Goal: Task Accomplishment & Management: Complete application form

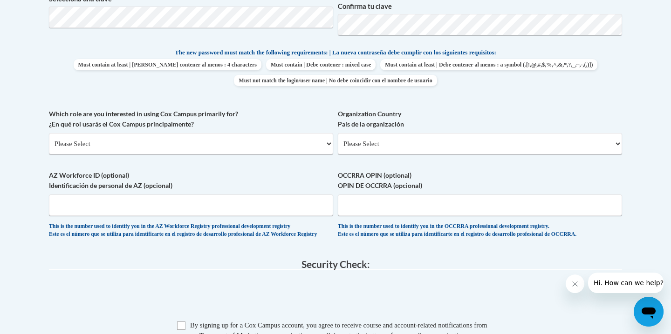
scroll to position [463, 0]
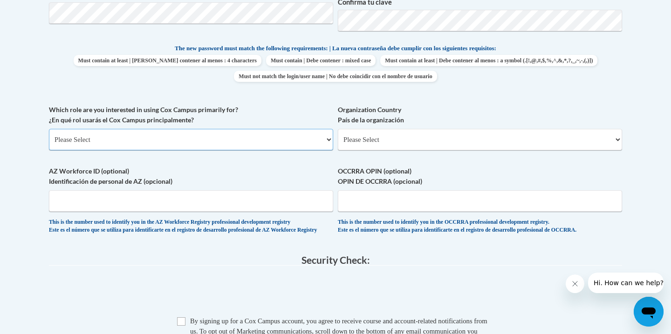
click at [232, 136] on select "Please Select College/University | Colegio/Universidad Community/Nonprofit Part…" at bounding box center [191, 139] width 284 height 21
click at [251, 138] on select "Please Select College/University | Colegio/Universidad Community/Nonprofit Part…" at bounding box center [191, 139] width 284 height 21
select select "5a18ea06-2b54-4451-96f2-d152daf9eac5"
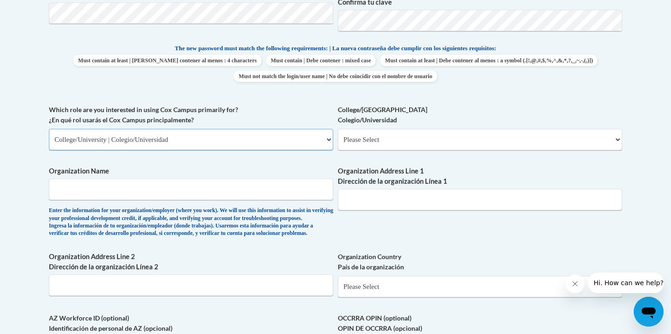
click at [327, 140] on select "Please Select College/University | Colegio/Universidad Community/Nonprofit Part…" at bounding box center [191, 139] width 284 height 21
click at [386, 139] on select "Please Select College/University Staff | Empleado universitario College/Univers…" at bounding box center [480, 139] width 284 height 21
click at [388, 134] on select "Please Select College/University Staff | Empleado universitario College/Univers…" at bounding box center [480, 139] width 284 height 21
select select "99b32b07-cffc-426c-8bf6-0cd77760d84b"
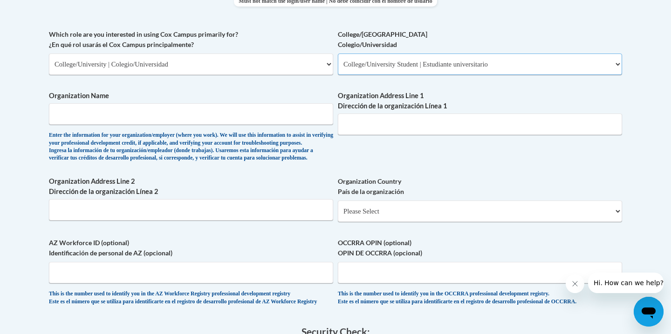
scroll to position [540, 0]
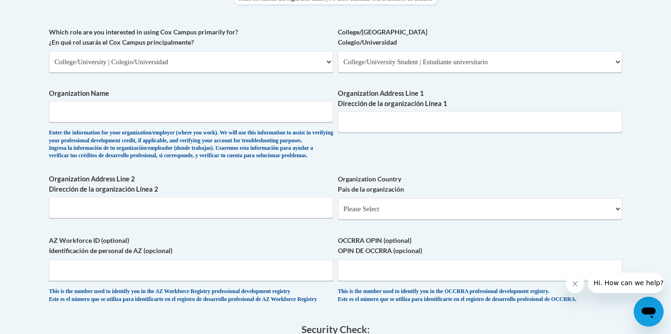
click at [282, 92] on label "Organization Name" at bounding box center [191, 93] width 284 height 10
click at [282, 101] on input "Organization Name" at bounding box center [191, 111] width 284 height 21
click at [280, 108] on input "Organization Name" at bounding box center [191, 111] width 284 height 21
click at [270, 116] on input "Organization Name" at bounding box center [191, 111] width 284 height 21
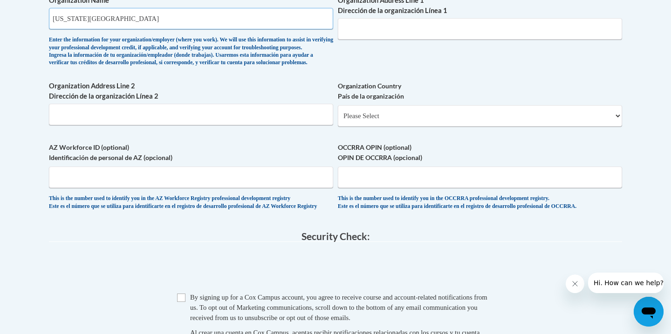
scroll to position [639, 0]
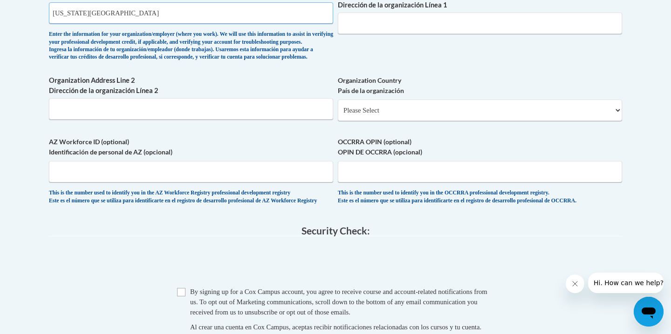
type input "Virginia Commonwealth University"
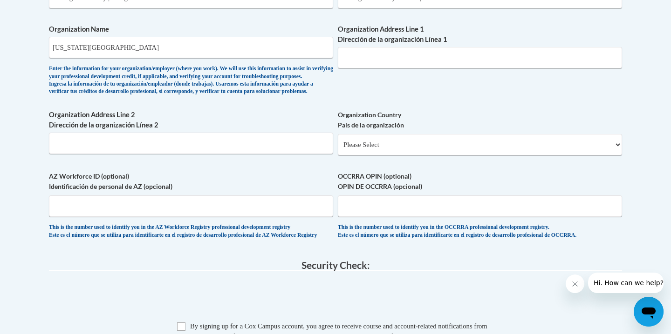
scroll to position [612, 0]
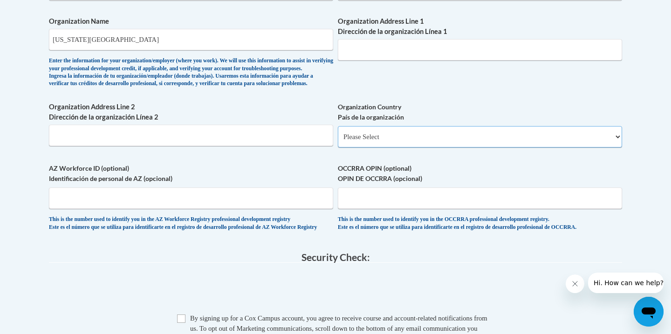
click at [361, 148] on select "Please Select United States | Estados Unidos Outside of the United States | Fue…" at bounding box center [480, 136] width 284 height 21
select select "ad49bcad-a171-4b2e-b99c-48b446064914"
select select
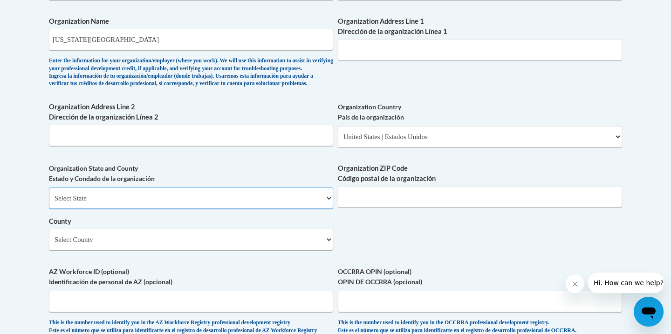
click at [278, 209] on select "Select State Alabama Alaska Arizona Arkansas California Colorado Connecticut De…" at bounding box center [191, 198] width 284 height 21
select select "Virginia"
click at [387, 208] on input "Organization ZIP Code Código postal de la organización" at bounding box center [480, 196] width 284 height 21
type input "23838"
type input "9621 Beach Rd"
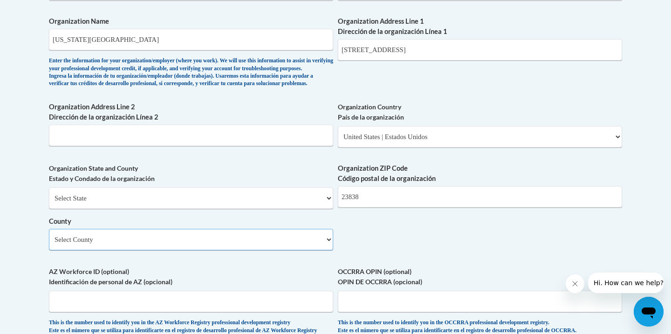
click at [275, 247] on select "Select County Accomack Albemarle Alexandria Alleghany Amelia Amherst Appomattox…" at bounding box center [191, 239] width 284 height 21
click at [282, 251] on select "Select County Accomack Albemarle Alexandria Alleghany Amelia Amherst Appomattox…" at bounding box center [191, 239] width 284 height 21
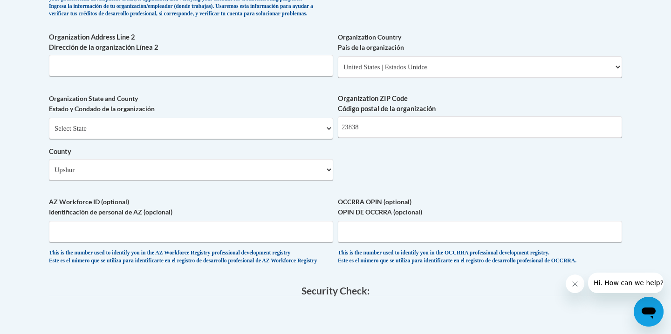
scroll to position [645, 0]
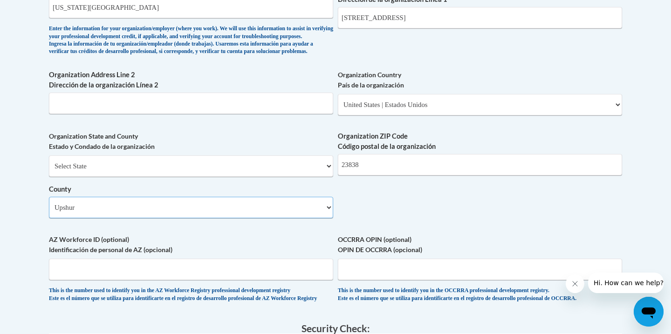
click at [220, 213] on select "Select County Accomack Albemarle Alexandria Alleghany Amelia Amherst Appomattox…" at bounding box center [191, 207] width 284 height 21
click at [220, 218] on select "Select County Accomack Albemarle Alexandria Alleghany Amelia Amherst Appomattox…" at bounding box center [191, 207] width 284 height 21
select select "Chesterfield"
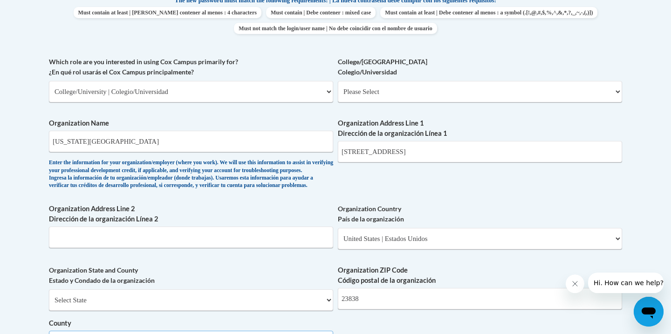
scroll to position [510, 0]
click at [189, 145] on input "Virginia Commonwealth University" at bounding box center [191, 141] width 284 height 21
click at [401, 148] on input "9621 Beach Rd" at bounding box center [480, 152] width 284 height 21
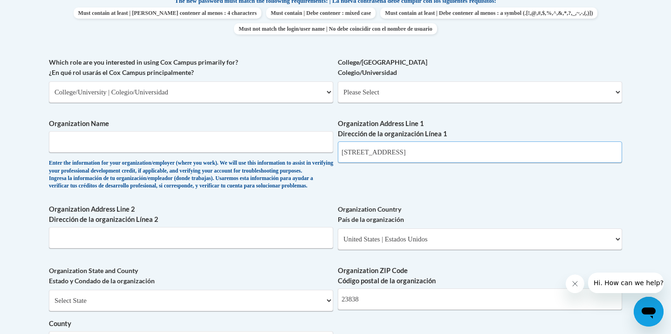
click at [401, 148] on input "9621 Beach Rd" at bounding box center [480, 152] width 284 height 21
click at [401, 149] on input "9621 Beach Rd" at bounding box center [480, 152] width 284 height 21
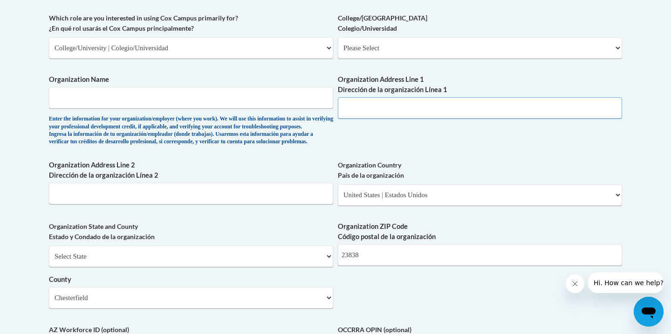
scroll to position [591, 0]
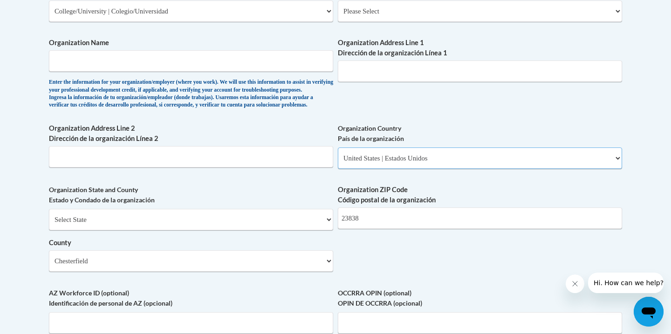
click at [411, 169] on select "Please Select United States | Estados Unidos Outside of the United States | Fue…" at bounding box center [480, 158] width 284 height 21
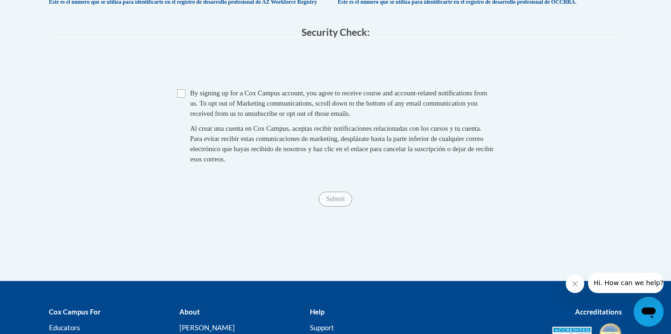
scroll to position [993, 0]
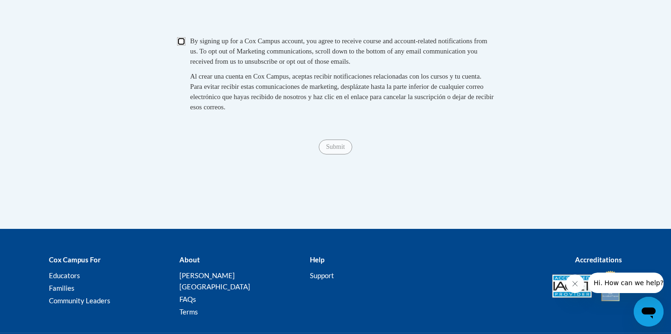
click at [182, 46] on input "Checkbox" at bounding box center [181, 41] width 8 height 8
checkbox input "true"
click at [329, 155] on input "Submit" at bounding box center [336, 147] width 34 height 15
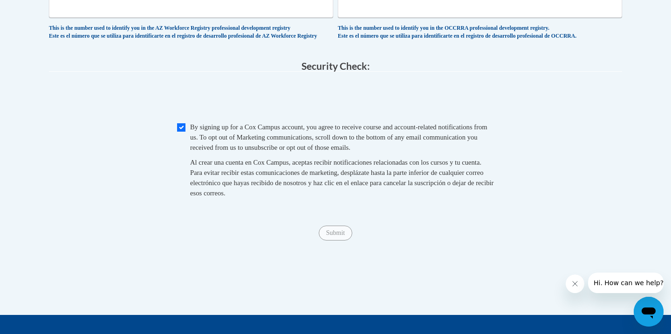
scroll to position [1059, 0]
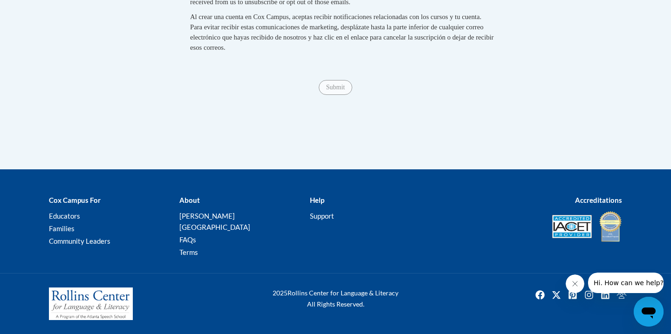
type input "Virginia Commonwealth University"
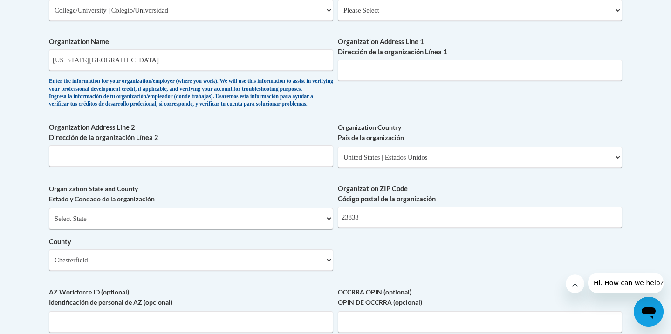
scroll to position [590, 0]
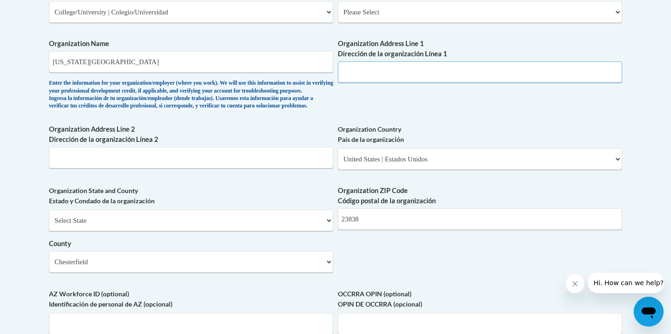
click at [415, 75] on input "Organization Address Line 1 Dirección de la organización Línea 1" at bounding box center [480, 71] width 284 height 21
click at [235, 66] on input "Virginia Commonwealth University" at bounding box center [191, 61] width 284 height 21
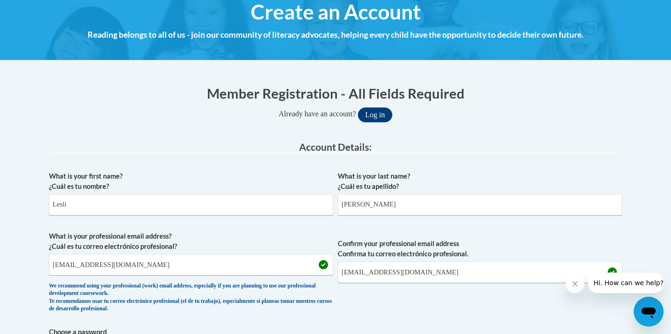
scroll to position [0, 0]
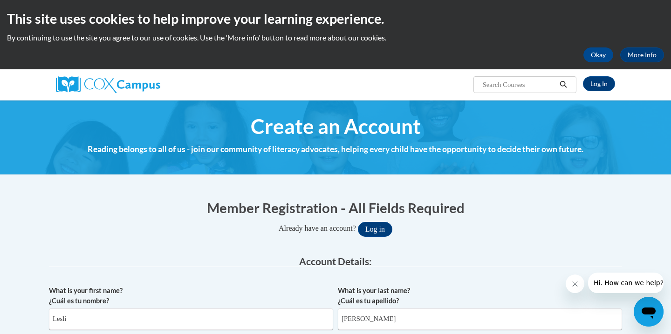
type input "N/A"
click at [152, 88] on img at bounding box center [108, 84] width 104 height 17
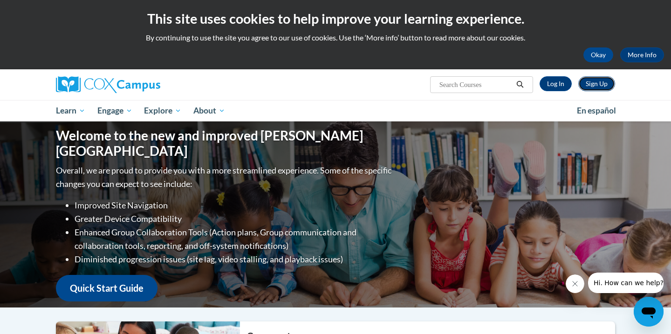
click at [589, 88] on link "Sign Up" at bounding box center [596, 83] width 37 height 15
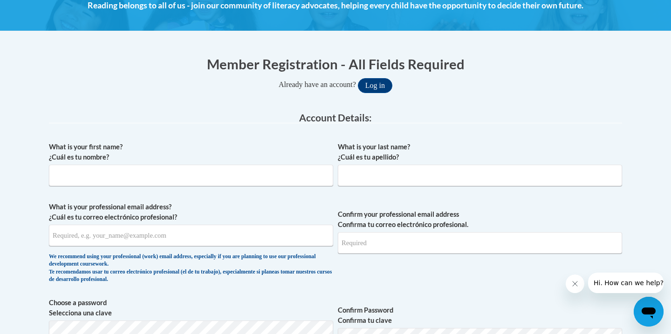
scroll to position [157, 0]
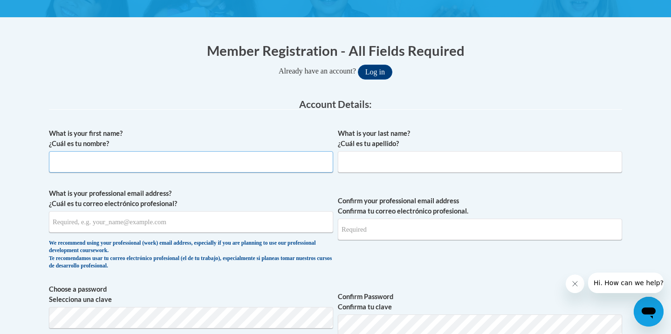
click at [277, 158] on input "What is your first name? ¿Cuál es tu nombre?" at bounding box center [191, 161] width 284 height 21
type input "Lesli"
type input "[PERSON_NAME]"
type input "[EMAIL_ADDRESS][DOMAIN_NAME]"
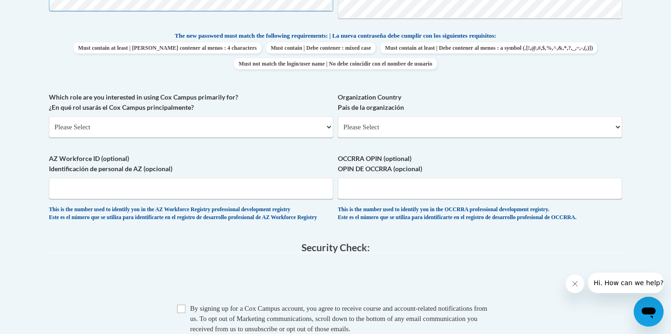
scroll to position [476, 0]
click at [167, 130] on select "Please Select College/University | Colegio/Universidad Community/Nonprofit Part…" at bounding box center [191, 126] width 284 height 21
select select "5a18ea06-2b54-4451-96f2-d152daf9eac5"
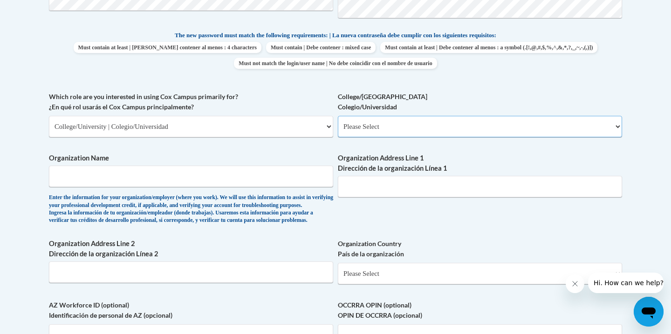
click at [367, 122] on select "Please Select College/University Staff | Empleado universitario College/Univers…" at bounding box center [480, 126] width 284 height 21
select select "99b32b07-cffc-426c-8bf6-0cd77760d84b"
click at [246, 178] on input "Organization Name" at bounding box center [191, 176] width 284 height 21
type input "Virginia Commonwealth University"
click at [374, 173] on label "Organization Address Line 1 Dirección de la organización Línea 1" at bounding box center [480, 163] width 284 height 20
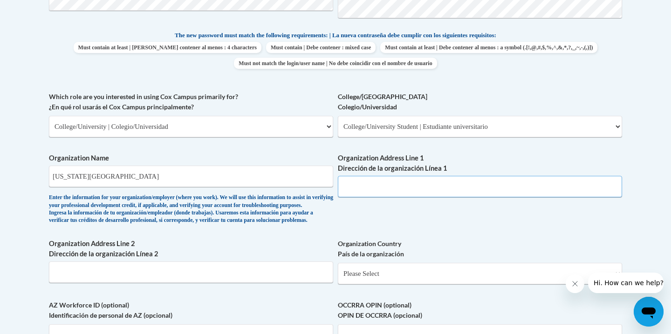
click at [374, 176] on input "Organization Address Line 1 Dirección de la organización Línea 1" at bounding box center [480, 186] width 284 height 21
click at [364, 186] on input "Organization Address Line 1 Dirección de la organización Línea 1" at bounding box center [480, 186] width 284 height 21
paste input "912 W. Franklin St"
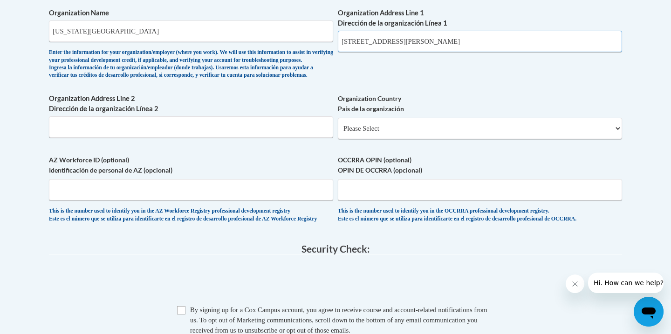
scroll to position [626, 0]
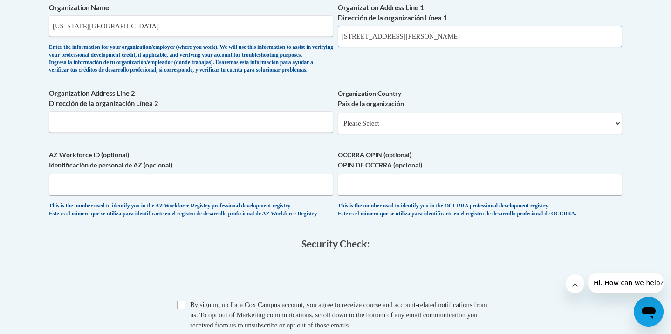
type input "912 W. Franklin St"
click at [394, 130] on select "Please Select United States | Estados Unidos Outside of the United States | Fue…" at bounding box center [480, 123] width 284 height 21
select select "ad49bcad-a171-4b2e-b99c-48b446064914"
select select
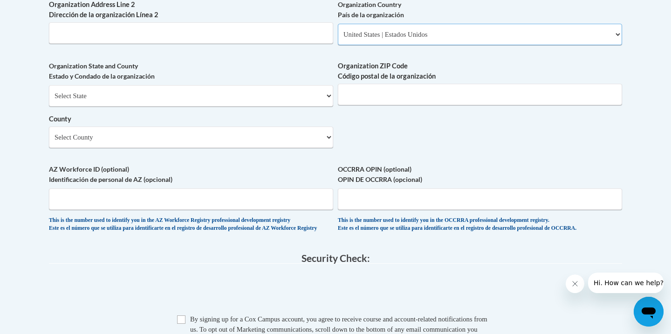
scroll to position [723, 0]
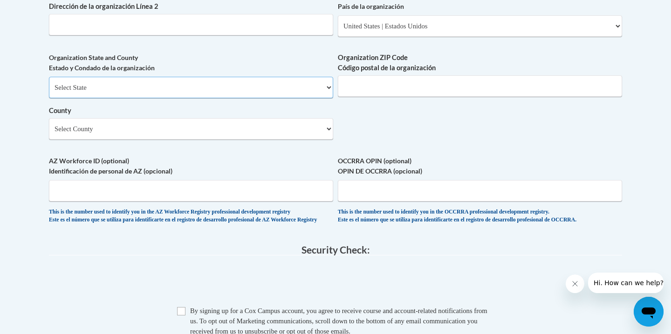
click at [221, 98] on select "Select State Alabama Alaska Arizona Arkansas California Colorado Connecticut De…" at bounding box center [191, 87] width 284 height 21
select select "Virginia"
click at [135, 140] on select "County" at bounding box center [191, 128] width 284 height 21
click at [133, 140] on select "Select County Accomack Albemarle Alexandria Alleghany Amelia Amherst Appomattox…" at bounding box center [191, 128] width 284 height 21
click at [322, 140] on select "Select County Accomack Albemarle Alexandria Alleghany Amelia Amherst Appomattox…" at bounding box center [191, 128] width 284 height 21
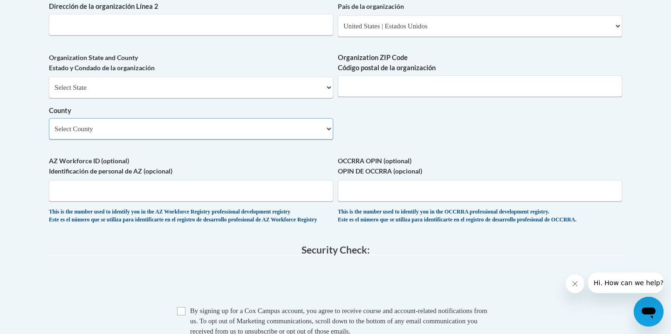
select select "Richmond"
click at [382, 97] on input "Organization ZIP Code Código postal de la organización" at bounding box center [480, 85] width 284 height 21
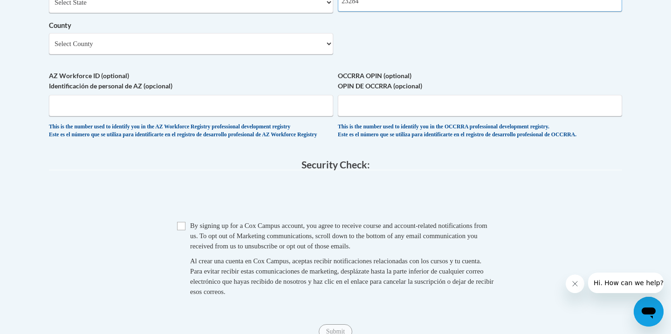
scroll to position [816, 0]
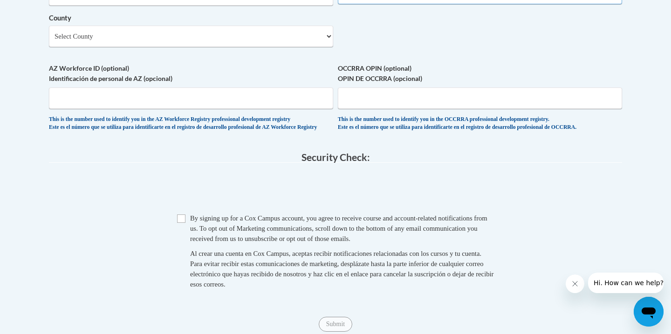
type input "23284"
click at [179, 223] on input "Checkbox" at bounding box center [181, 219] width 8 height 8
checkbox input "true"
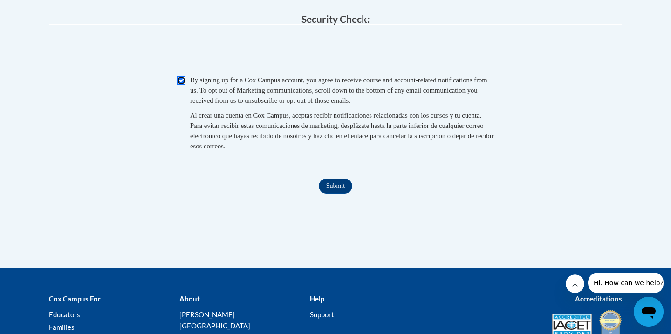
scroll to position [966, 0]
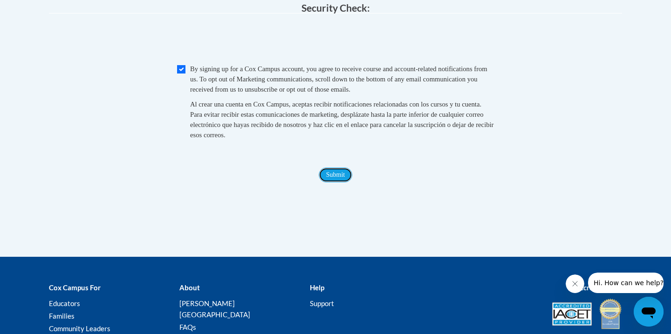
click at [332, 183] on input "Submit" at bounding box center [336, 175] width 34 height 15
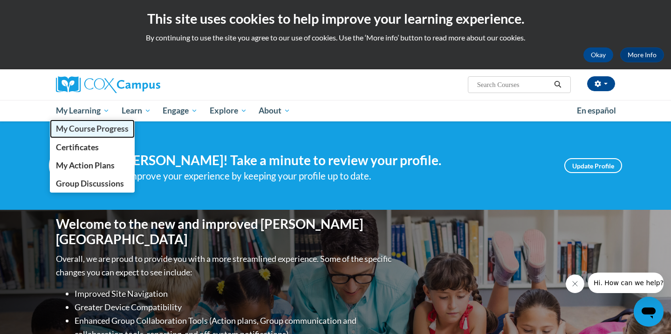
click at [109, 135] on link "My Course Progress" at bounding box center [92, 129] width 85 height 18
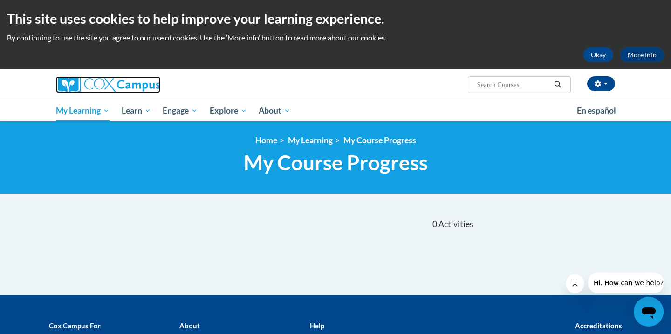
click at [64, 85] on img at bounding box center [108, 84] width 104 height 17
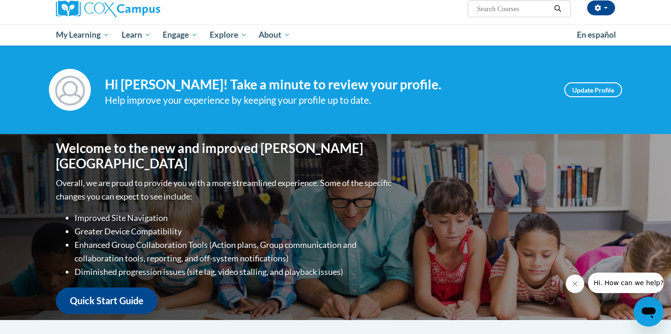
scroll to position [78, 0]
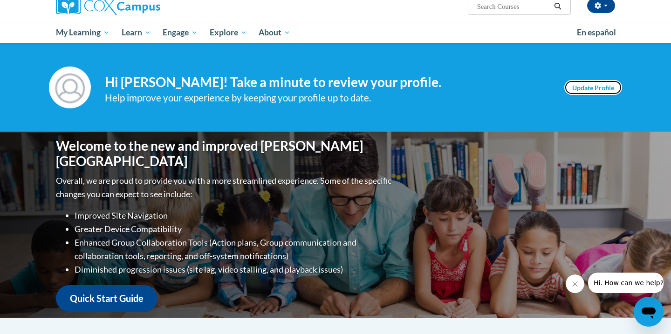
click at [598, 89] on link "Update Profile" at bounding box center [593, 87] width 58 height 15
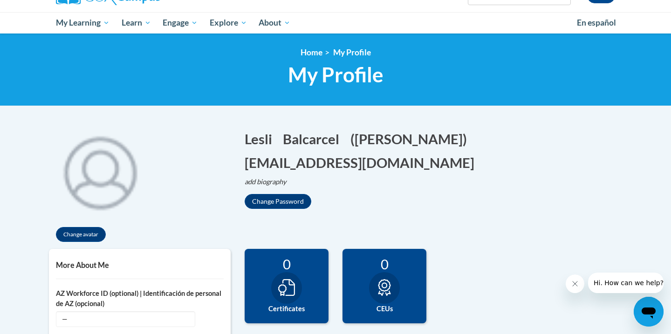
scroll to position [89, 0]
